Goal: Information Seeking & Learning: Learn about a topic

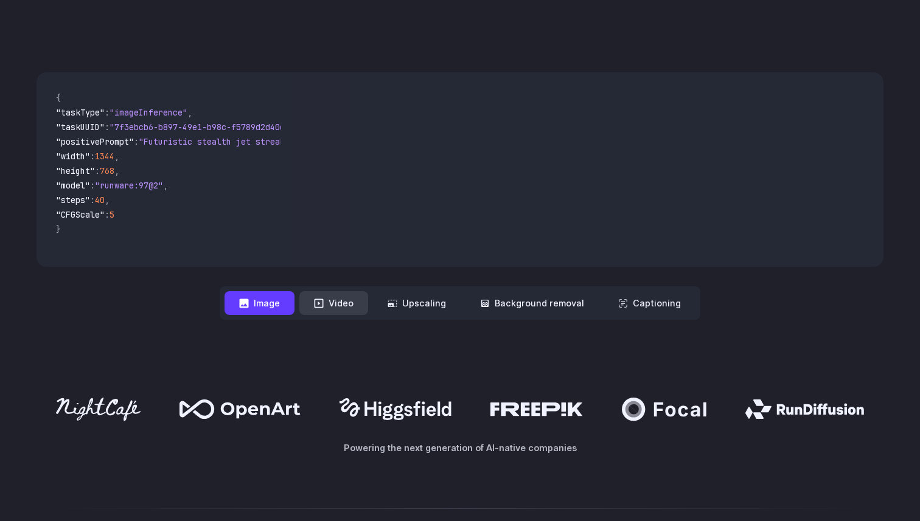
click at [350, 307] on button "Video" at bounding box center [333, 303] width 69 height 24
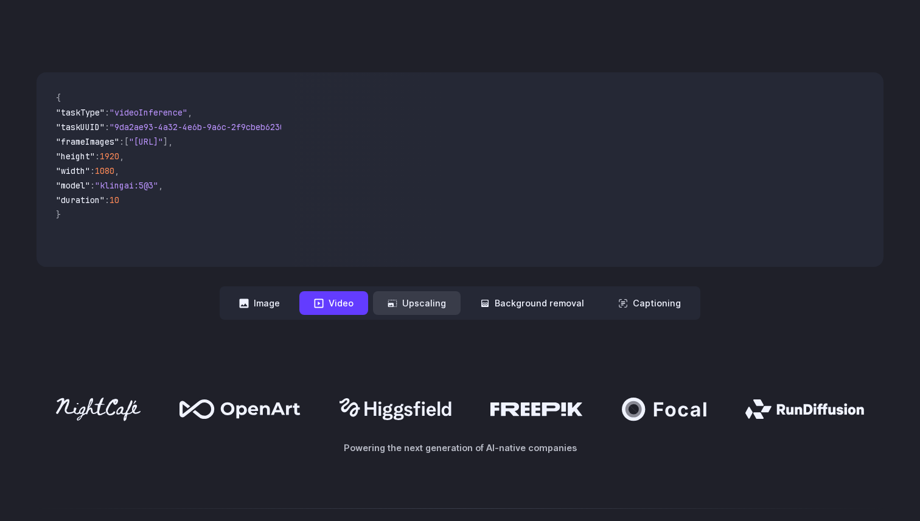
click at [439, 304] on button "Upscaling" at bounding box center [417, 303] width 88 height 24
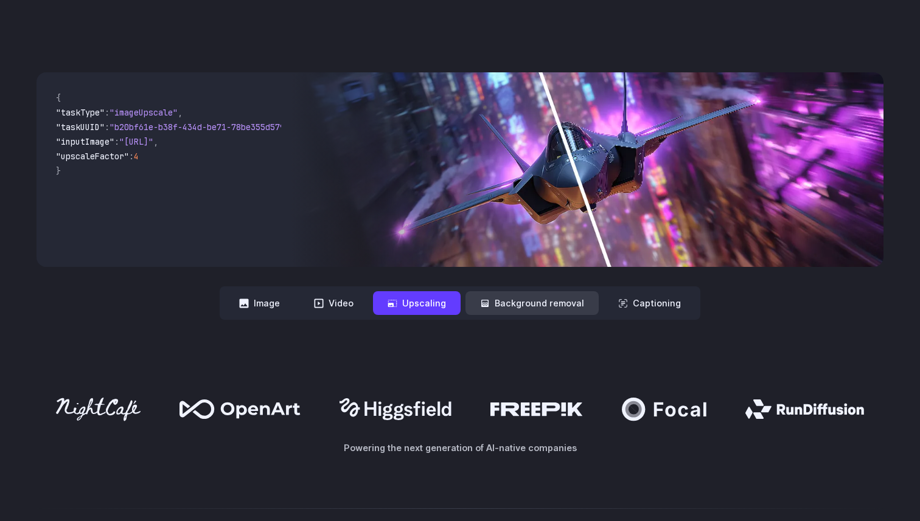
click at [515, 302] on button "Background removal" at bounding box center [531, 303] width 133 height 24
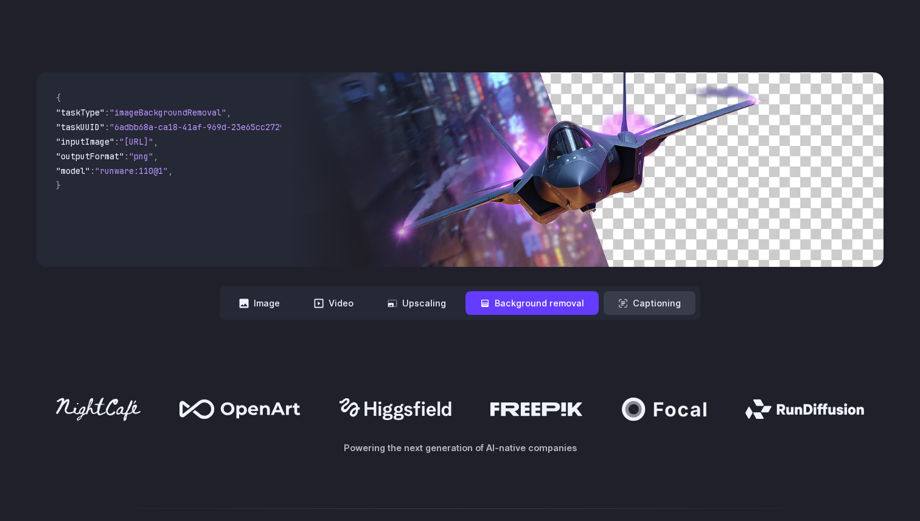
click at [654, 305] on button "Captioning" at bounding box center [650, 303] width 92 height 24
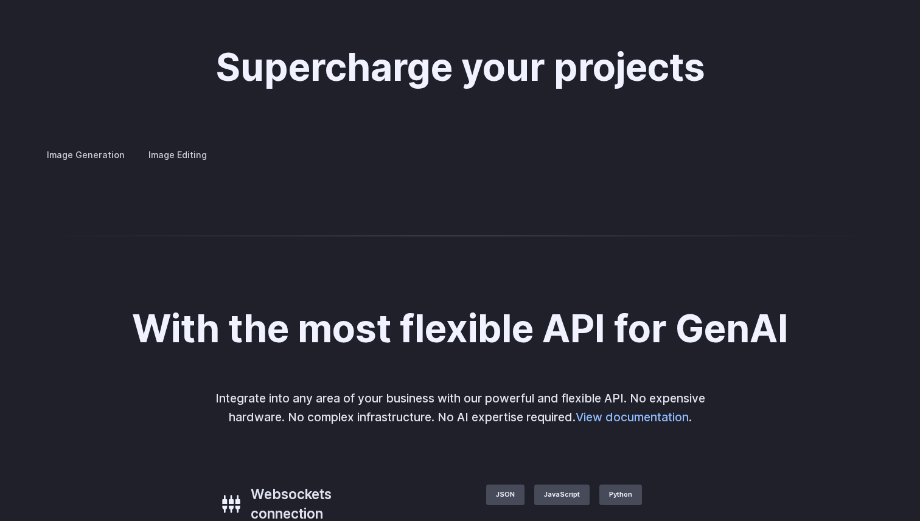
scroll to position [2331, 0]
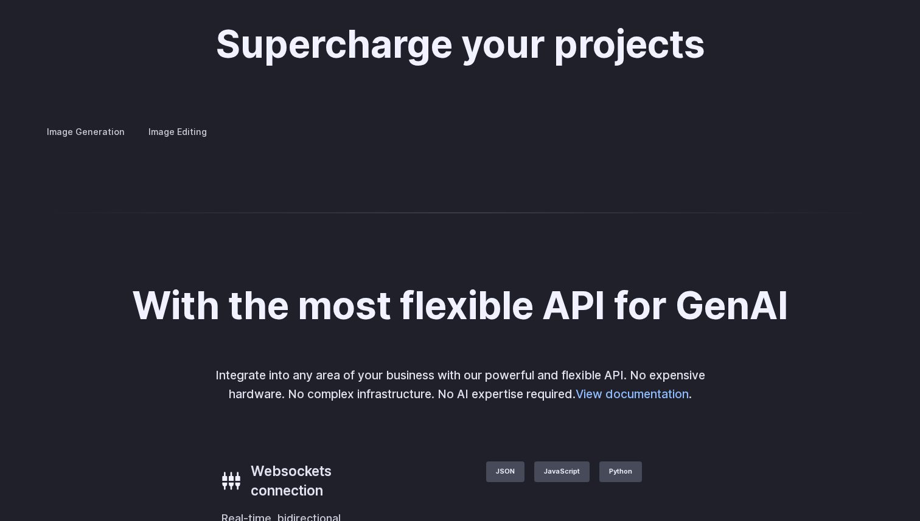
click at [0, 0] on button "Go to 4 of 4" at bounding box center [0, 0] width 0 height 0
click at [0, 0] on button "Go to 1 of 4" at bounding box center [0, 0] width 0 height 0
click at [0, 0] on button "Go to 2 of 4" at bounding box center [0, 0] width 0 height 0
click at [0, 0] on button "Go to 3 of 4" at bounding box center [0, 0] width 0 height 0
click at [0, 0] on button "Go to 4 of 4" at bounding box center [0, 0] width 0 height 0
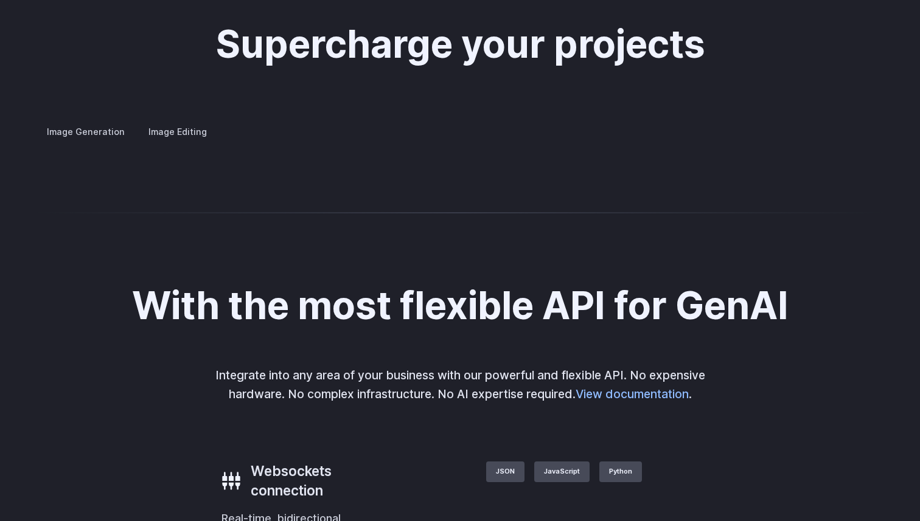
click at [0, 0] on button "Go to 3 of 4" at bounding box center [0, 0] width 0 height 0
click at [0, 0] on button "Go to 2 of 4" at bounding box center [0, 0] width 0 height 0
click at [0, 0] on button "Go to 1 of 4" at bounding box center [0, 0] width 0 height 0
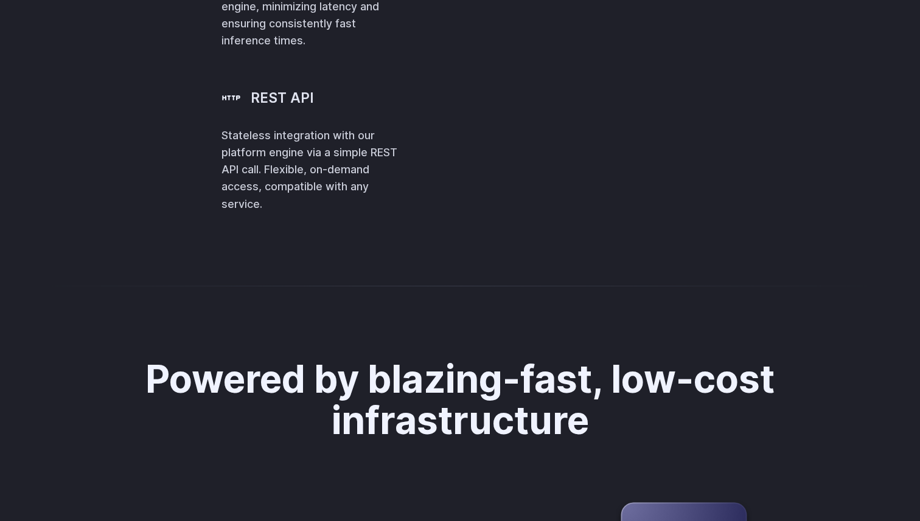
scroll to position [2898, 0]
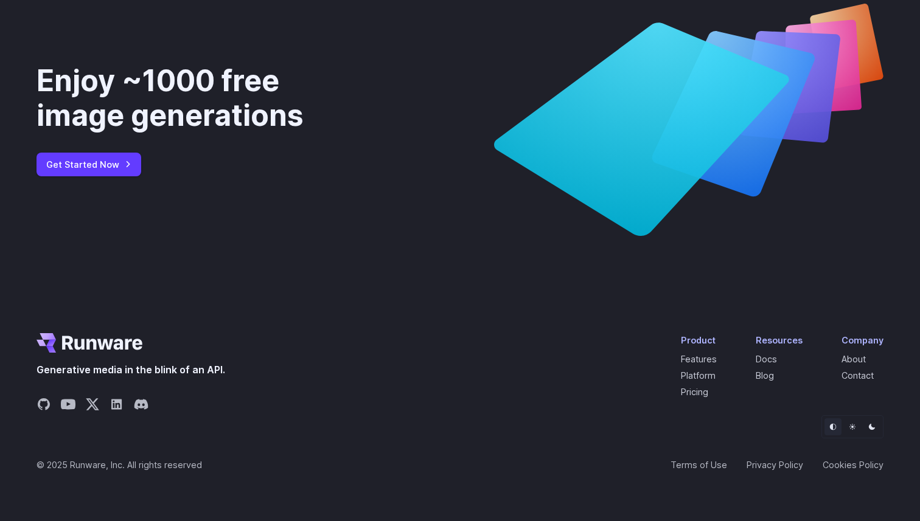
scroll to position [4611, 0]
click at [863, 359] on link "About" at bounding box center [853, 359] width 24 height 10
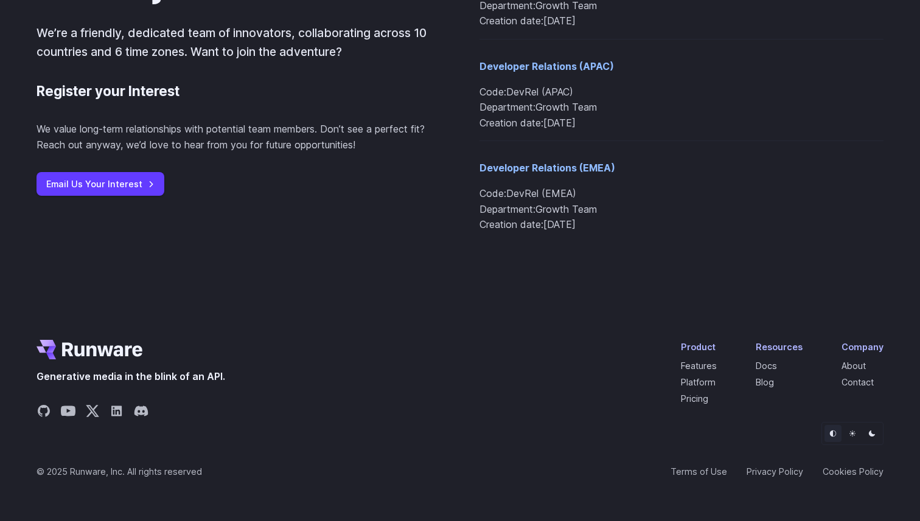
scroll to position [1459, 0]
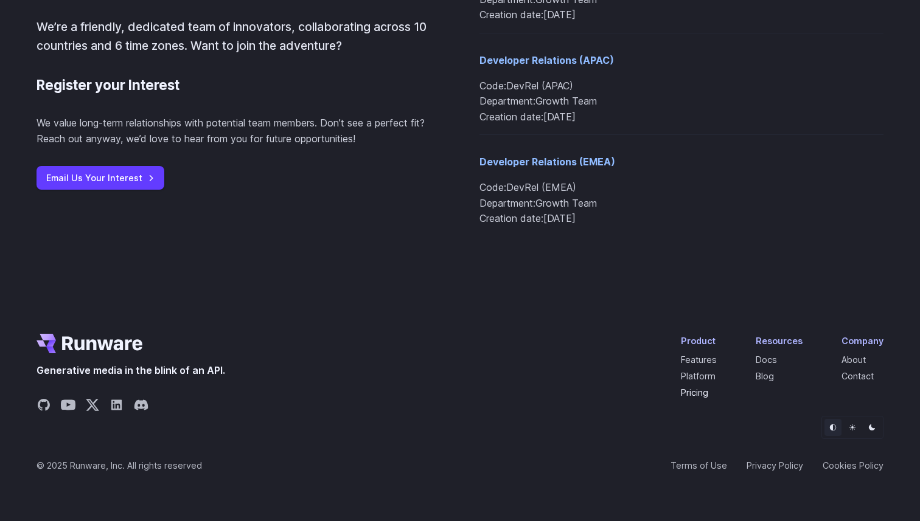
click at [706, 395] on link "Pricing" at bounding box center [694, 393] width 27 height 10
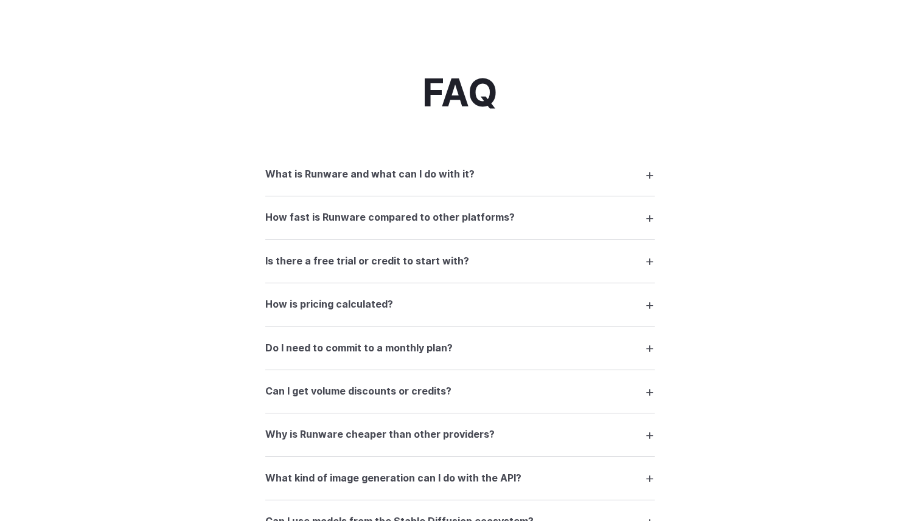
scroll to position [1737, 0]
